Goal: Check status: Check status

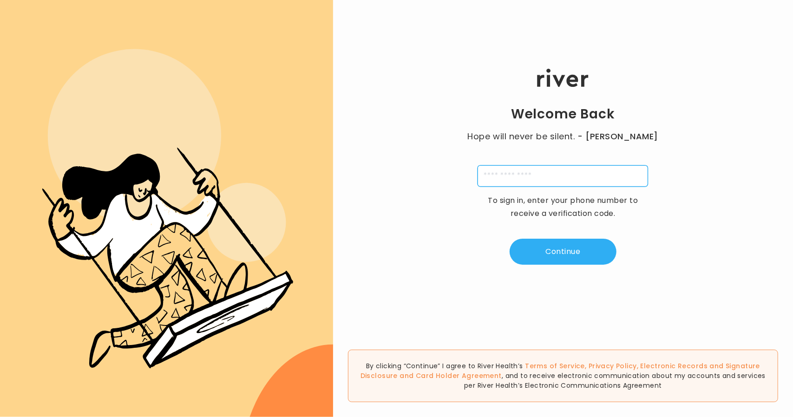
click at [508, 181] on input "tel" at bounding box center [562, 175] width 170 height 21
type input "**********"
click at [555, 247] on button "Continue" at bounding box center [562, 252] width 107 height 26
type input "*"
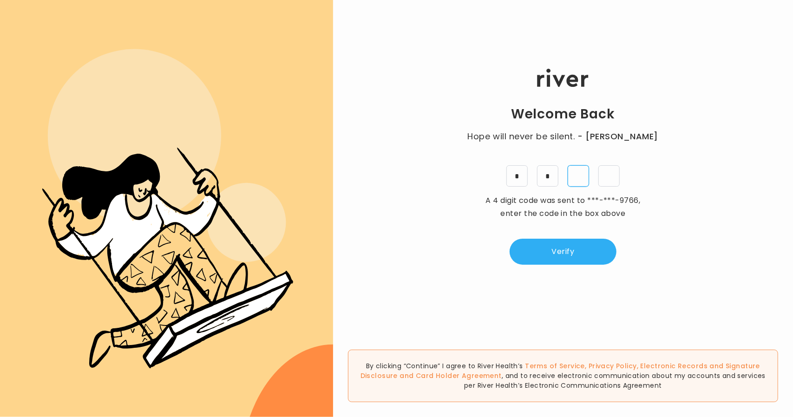
type input "*"
click at [594, 257] on button "Verify" at bounding box center [562, 252] width 107 height 26
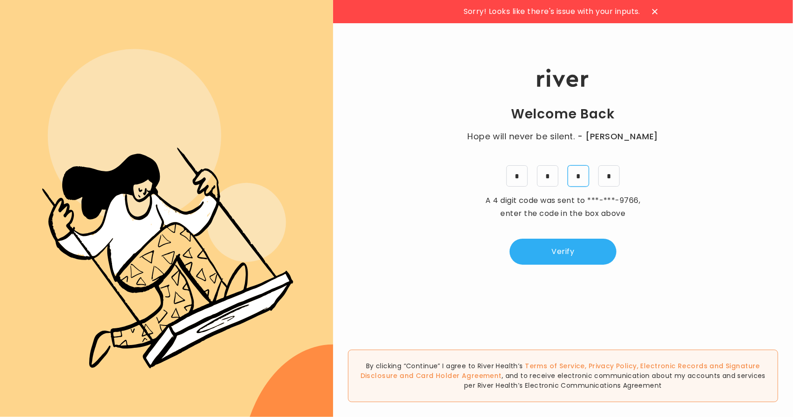
click at [581, 178] on input "*" at bounding box center [578, 175] width 21 height 21
type input "*"
click at [574, 249] on button "Verify" at bounding box center [562, 252] width 107 height 26
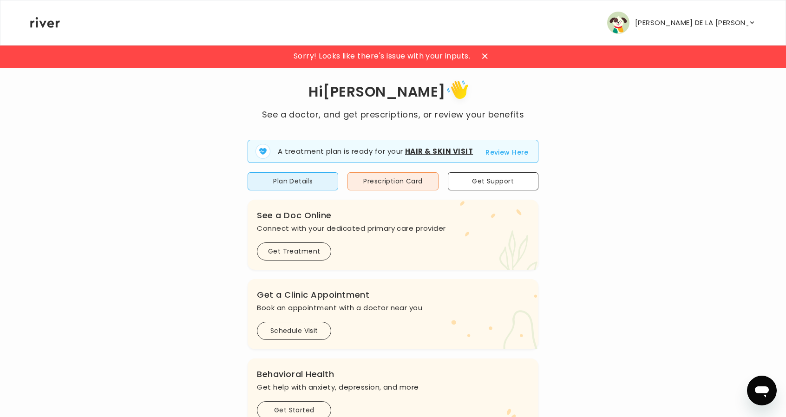
click at [486, 55] on icon at bounding box center [485, 56] width 6 height 6
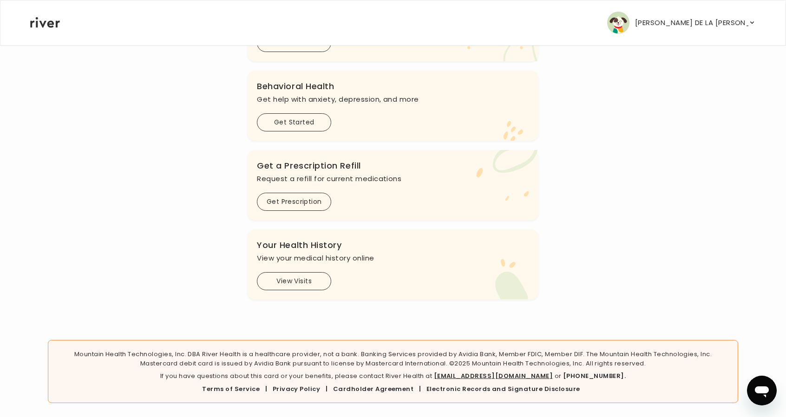
scroll to position [289, 0]
click at [290, 281] on button "View Visits" at bounding box center [294, 280] width 74 height 18
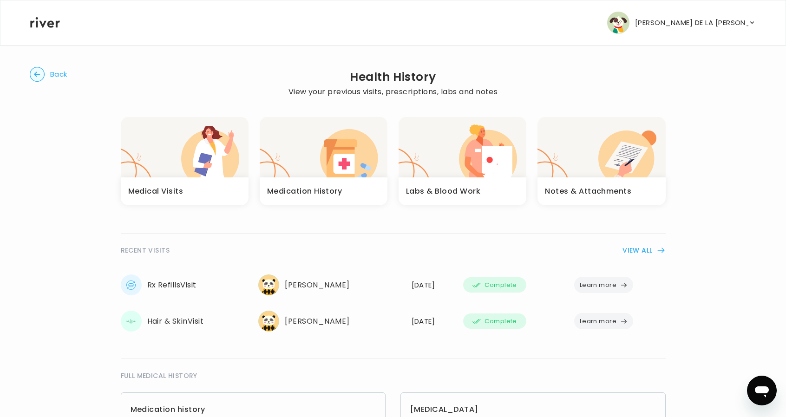
click at [597, 321] on button "Learn more" at bounding box center [603, 321] width 59 height 16
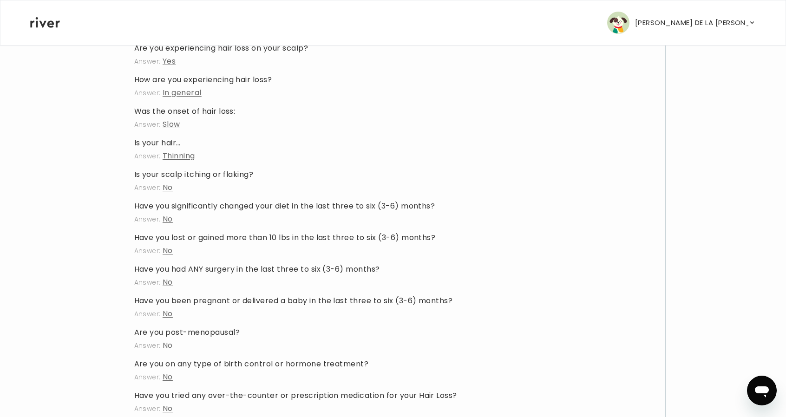
scroll to position [1147, 0]
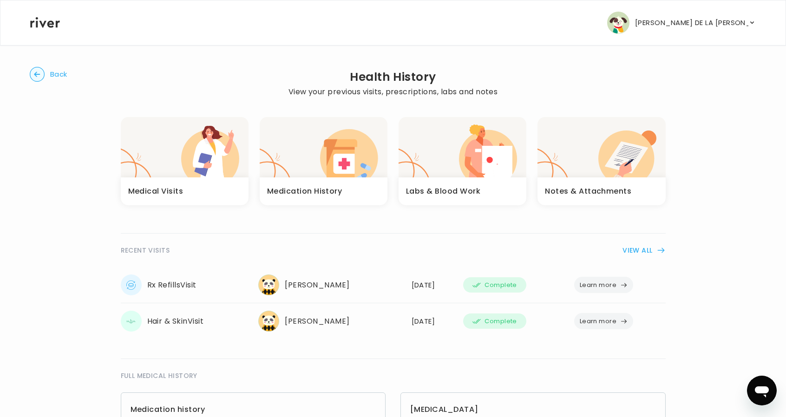
click at [499, 178] on div "Labs & Blood Work" at bounding box center [462, 191] width 128 height 28
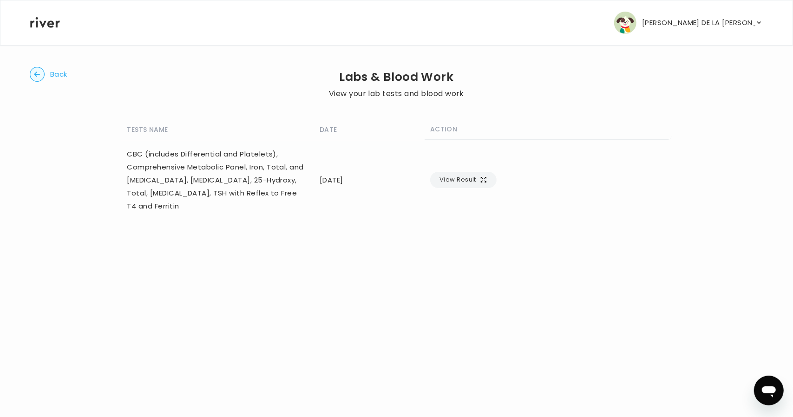
click at [496, 180] on button "View Result" at bounding box center [463, 180] width 66 height 16
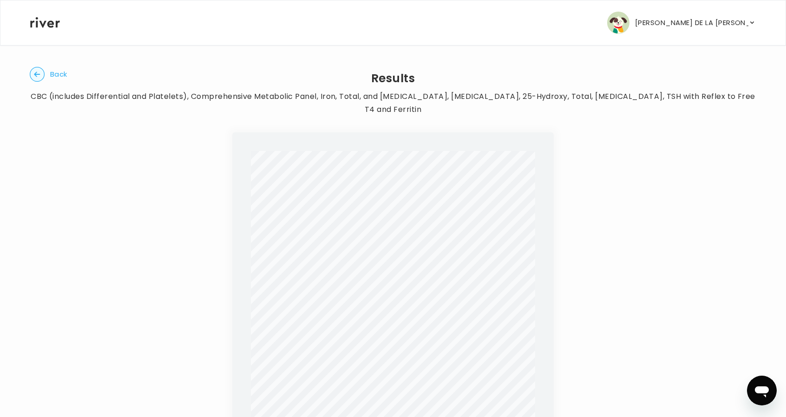
click at [40, 79] on circle "button" at bounding box center [37, 74] width 14 height 14
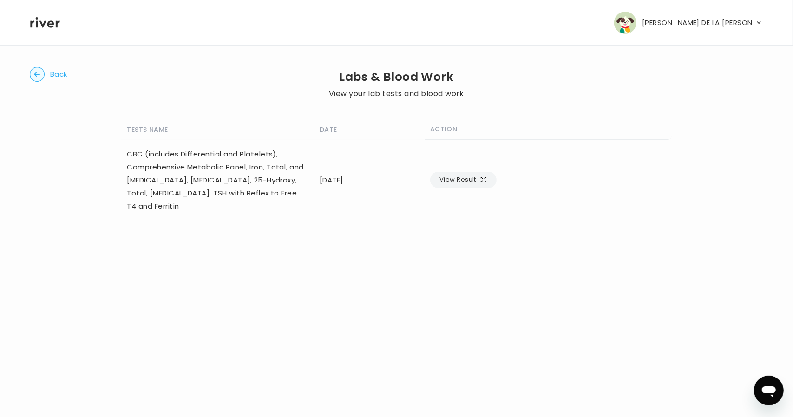
click at [41, 73] on circle "button" at bounding box center [37, 74] width 14 height 14
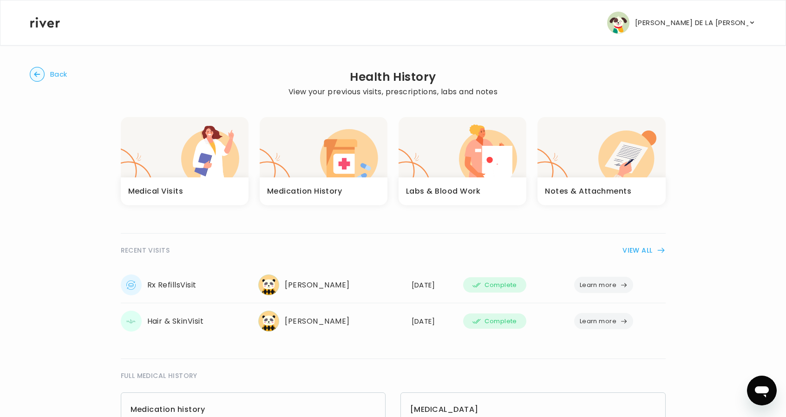
click at [726, 27] on p "WILLIAM DE LA CRUZ" at bounding box center [691, 22] width 113 height 13
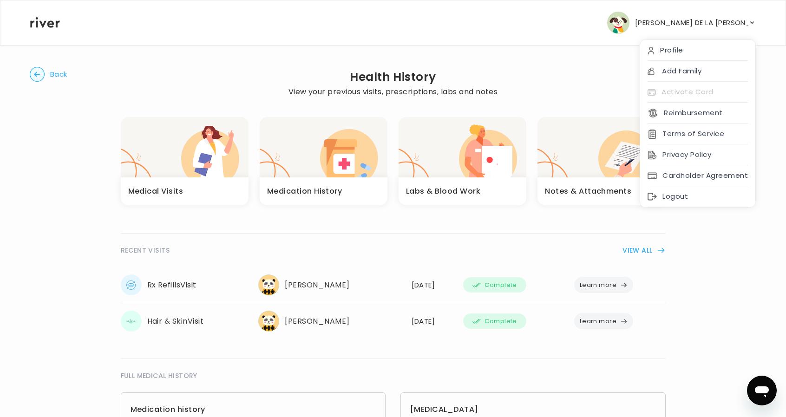
click at [696, 191] on div "Logout" at bounding box center [697, 196] width 115 height 21
